Goal: Information Seeking & Learning: Learn about a topic

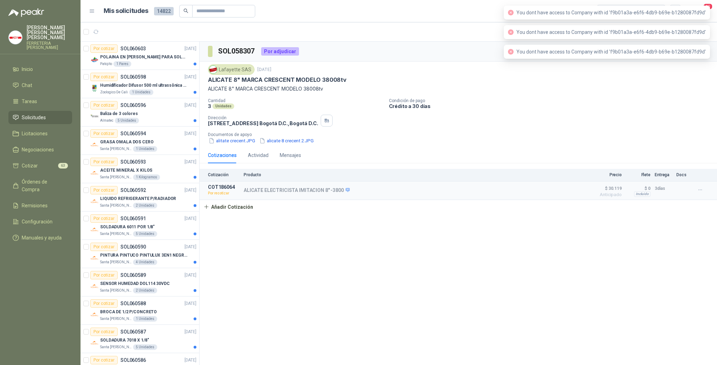
click at [514, 240] on div "SOL058307 Por adjudicar Lafayette SAS [DATE] ALICATE 8" MARCA CRESCENT MODELO 3…" at bounding box center [458, 205] width 517 height 326
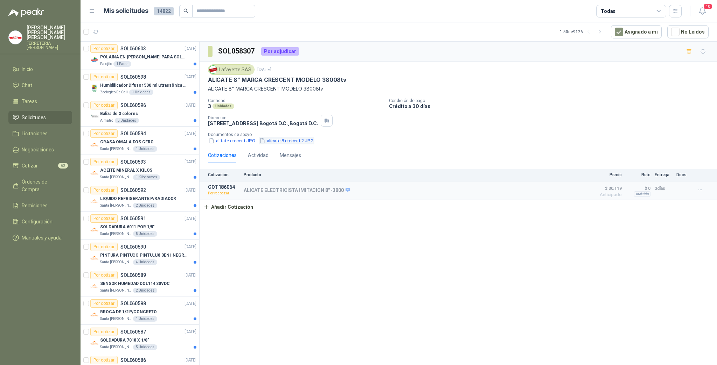
click at [279, 139] on button "alicate 8 crecent 2.JPG" at bounding box center [287, 140] width 56 height 7
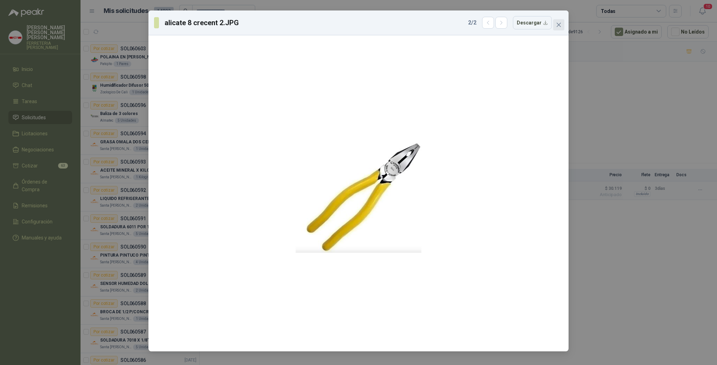
click at [562, 25] on span "Close" at bounding box center [558, 25] width 11 height 6
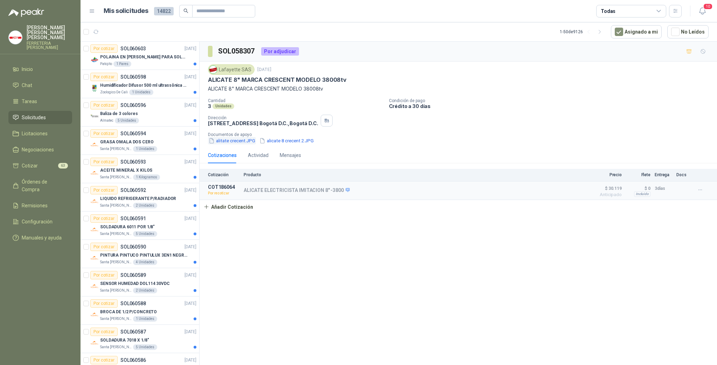
click at [243, 140] on button "alitate crecent.JPG" at bounding box center [232, 140] width 48 height 7
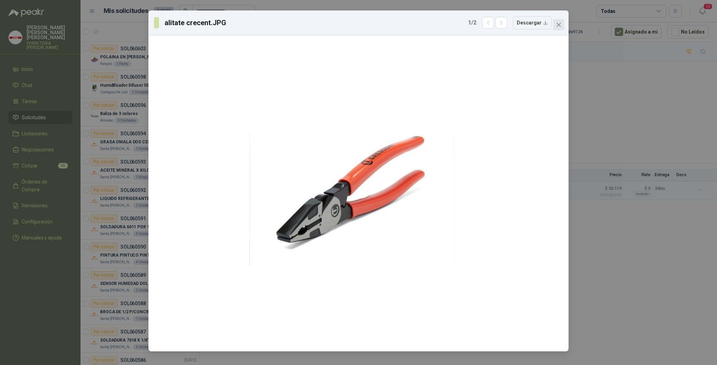
click at [557, 23] on icon "close" at bounding box center [559, 25] width 4 height 4
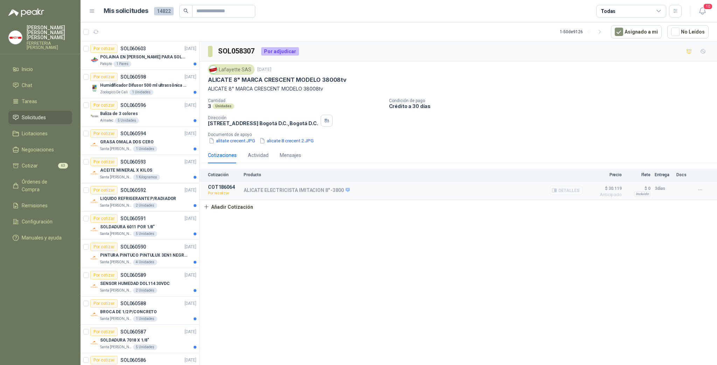
click at [571, 189] on button "Detalles" at bounding box center [566, 190] width 33 height 9
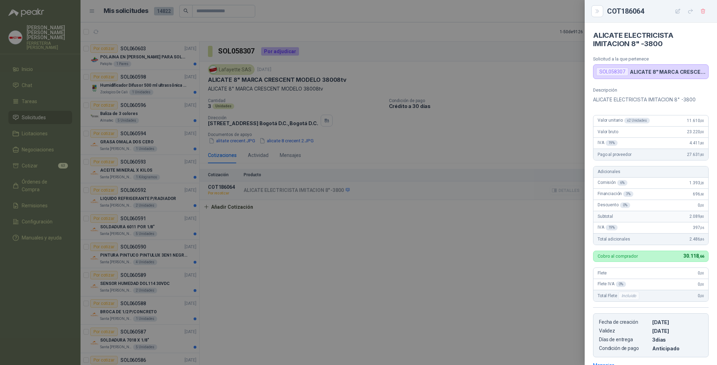
scroll to position [87, 0]
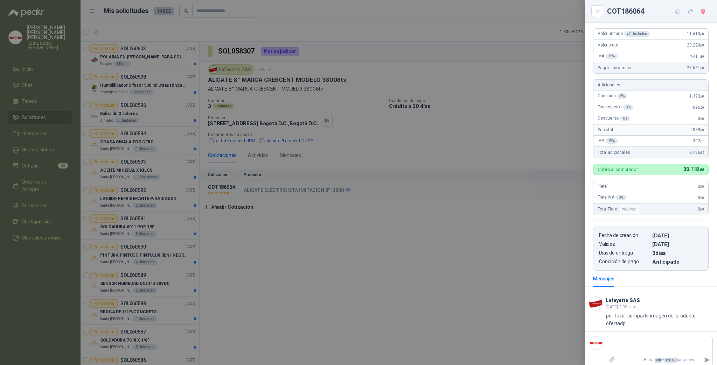
click at [530, 214] on div at bounding box center [358, 182] width 717 height 365
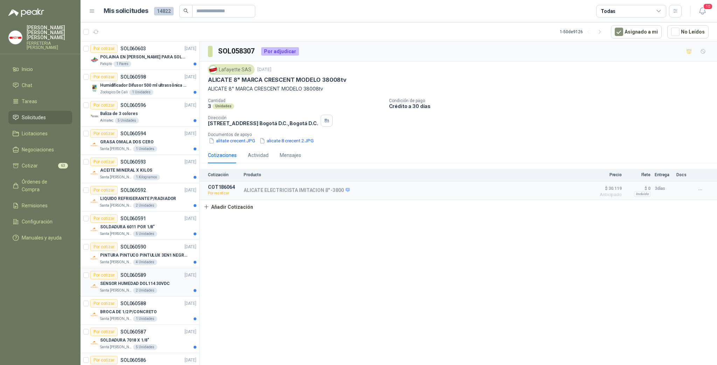
scroll to position [131, 0]
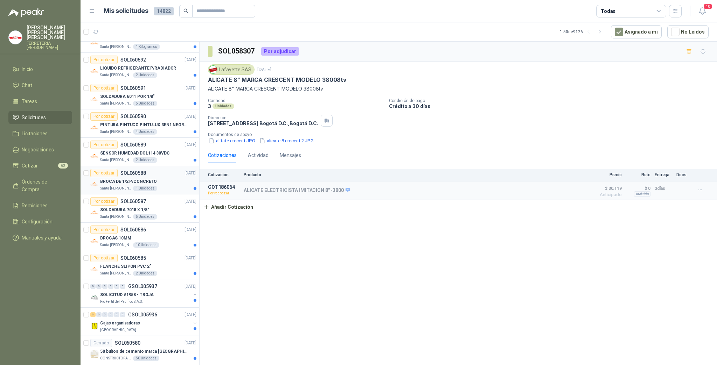
click at [159, 183] on div "BROCA DE 1/2 P/CONCRETO" at bounding box center [148, 181] width 96 height 8
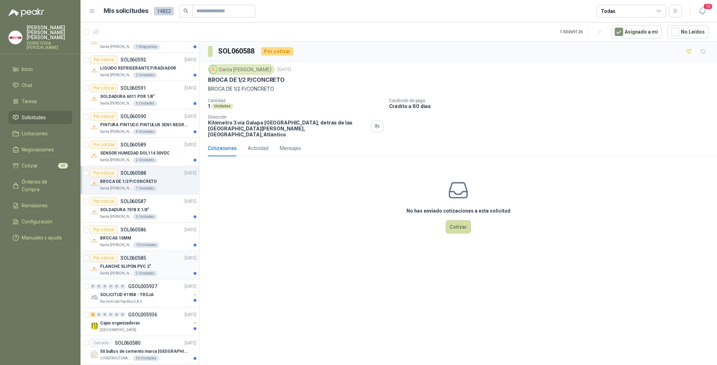
scroll to position [261, 0]
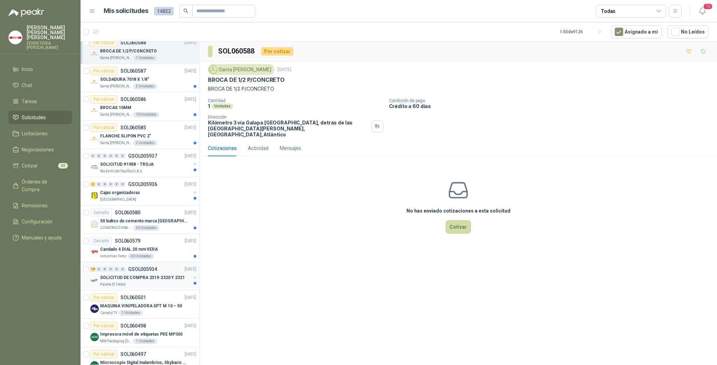
click at [147, 275] on p "SOLICITUD DE COMPRA 2319-2320 Y 2321" at bounding box center [142, 278] width 85 height 7
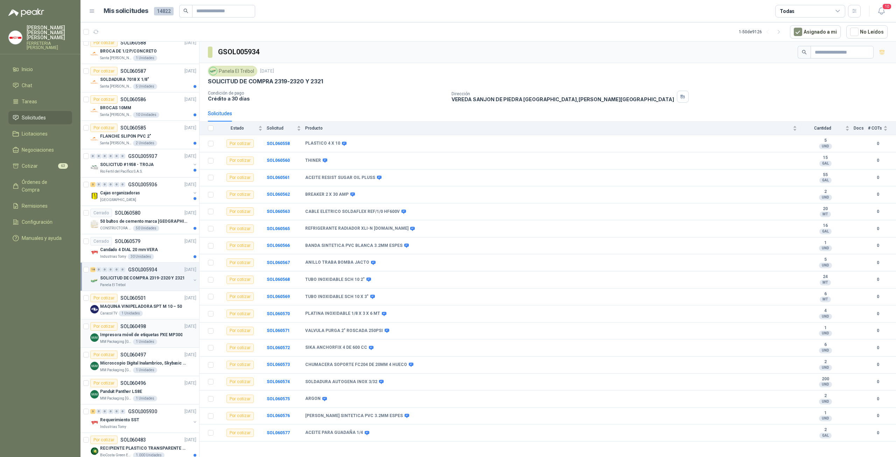
click at [156, 332] on p "Impresora móvil de etiquetas PXE MP300" at bounding box center [141, 335] width 82 height 7
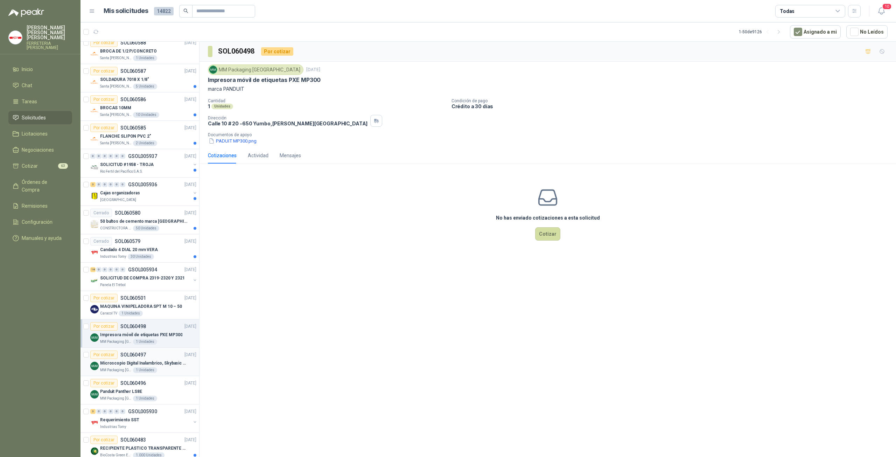
click at [156, 360] on p "Microscopio Digital Inalambrico, Skybasic 50x-1000x, Ampliac" at bounding box center [143, 363] width 87 height 7
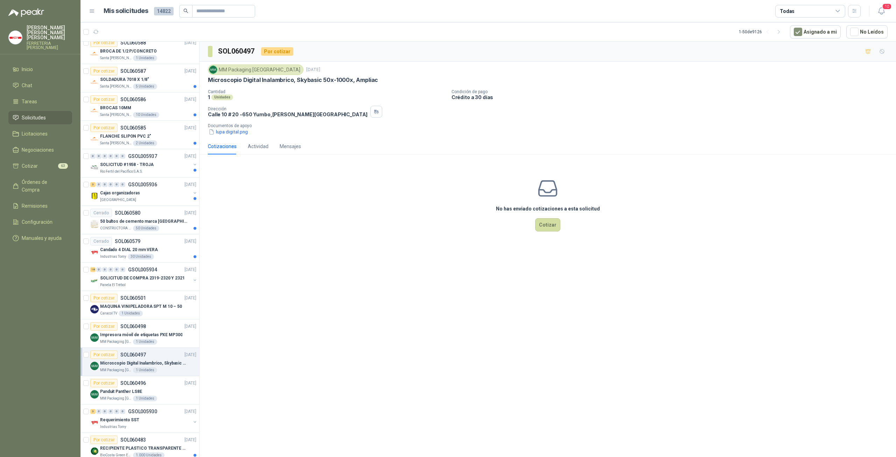
scroll to position [425, 0]
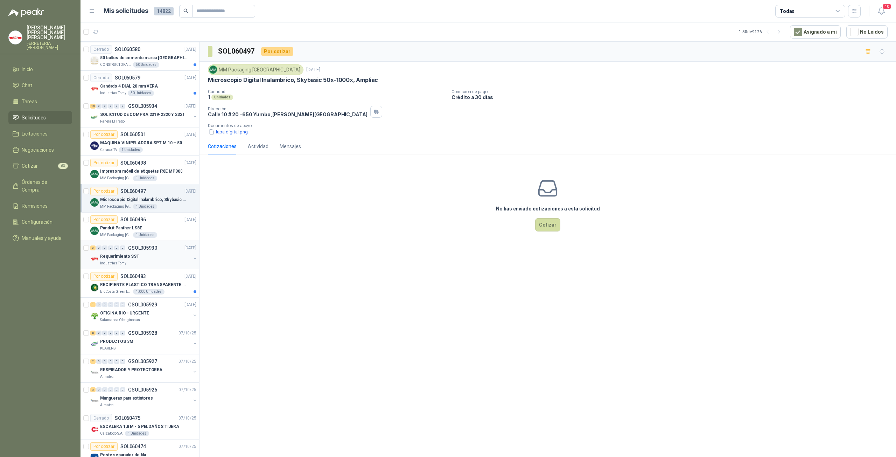
click at [144, 256] on div "Requerimiento SST" at bounding box center [145, 256] width 91 height 8
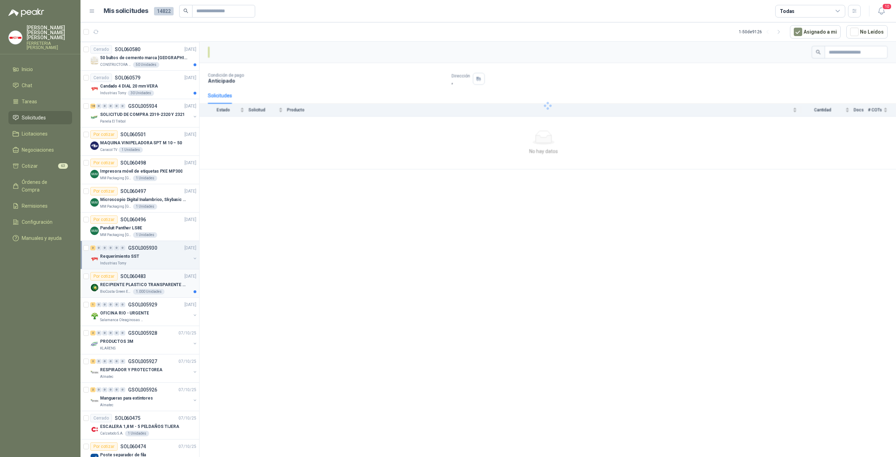
click at [143, 275] on p "SOL060483" at bounding box center [133, 276] width 26 height 5
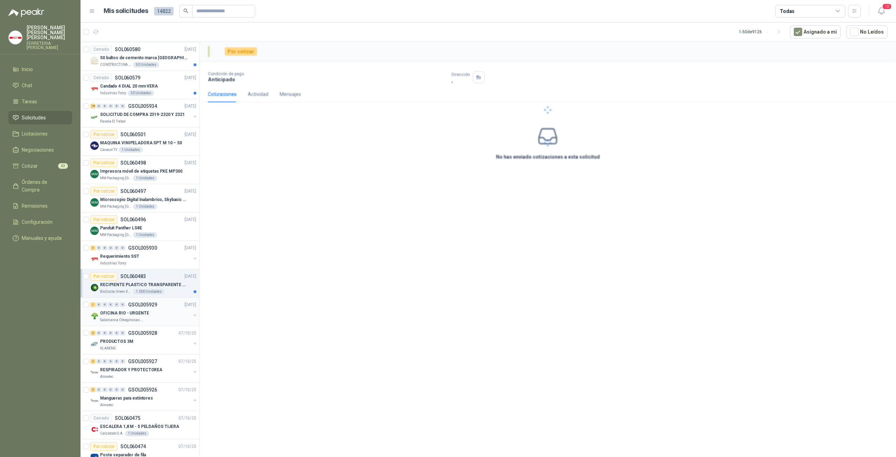
click at [140, 313] on div "OFICINA RIO - URGENTE" at bounding box center [145, 313] width 91 height 8
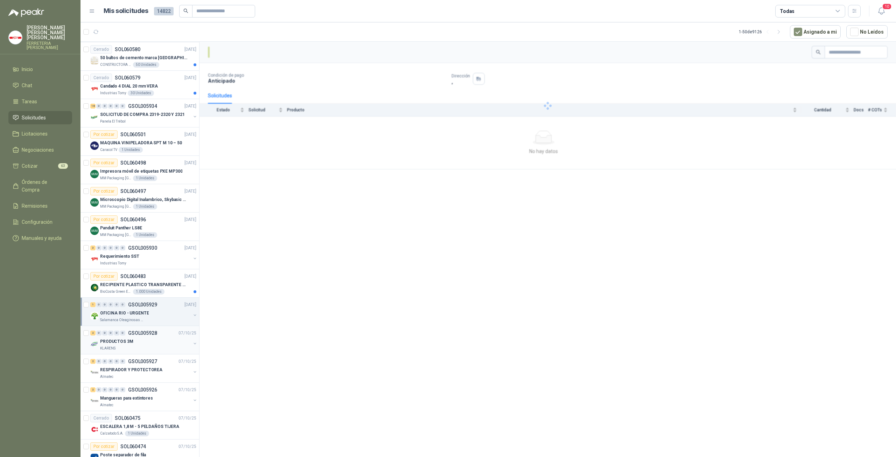
click at [144, 339] on div "PRODUCTOS 3M" at bounding box center [145, 341] width 91 height 8
click at [144, 360] on p "GSOL005927" at bounding box center [142, 361] width 29 height 5
